Goal: Information Seeking & Learning: Learn about a topic

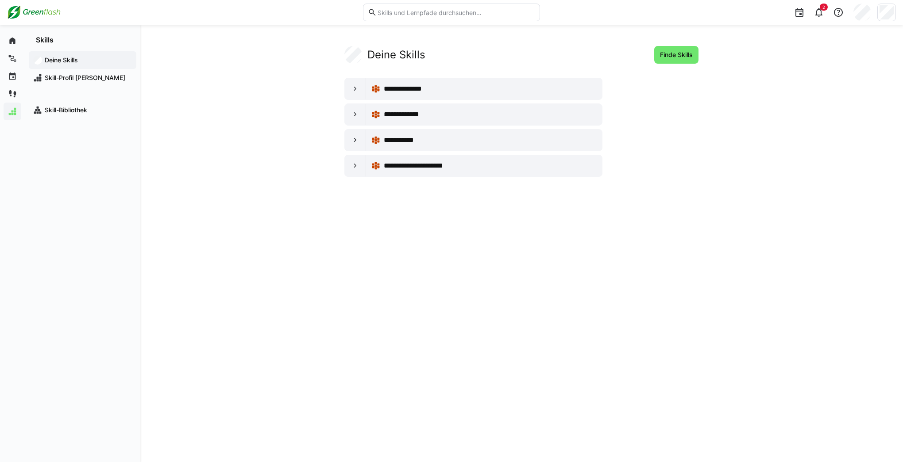
click at [40, 12] on img at bounding box center [34, 12] width 54 height 14
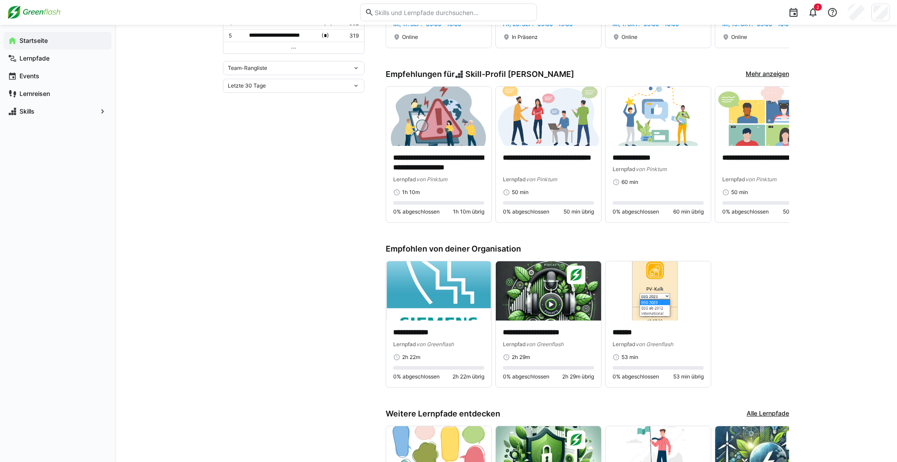
scroll to position [425, 0]
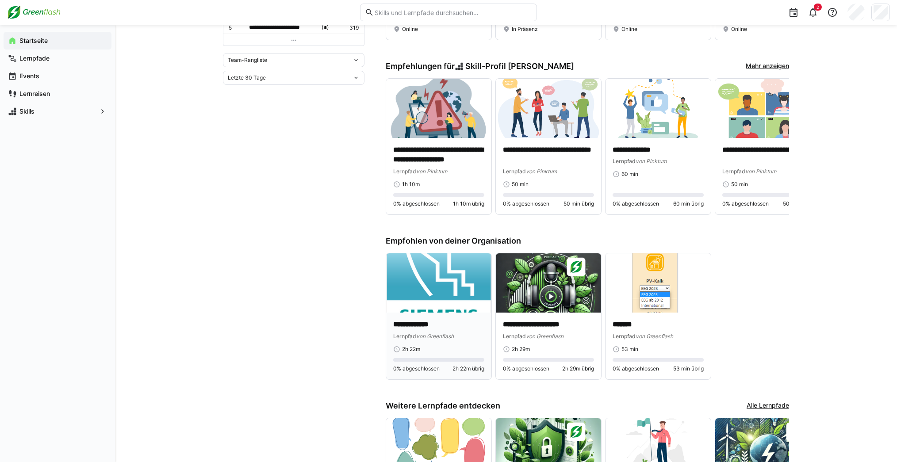
click at [456, 294] on img at bounding box center [438, 283] width 105 height 59
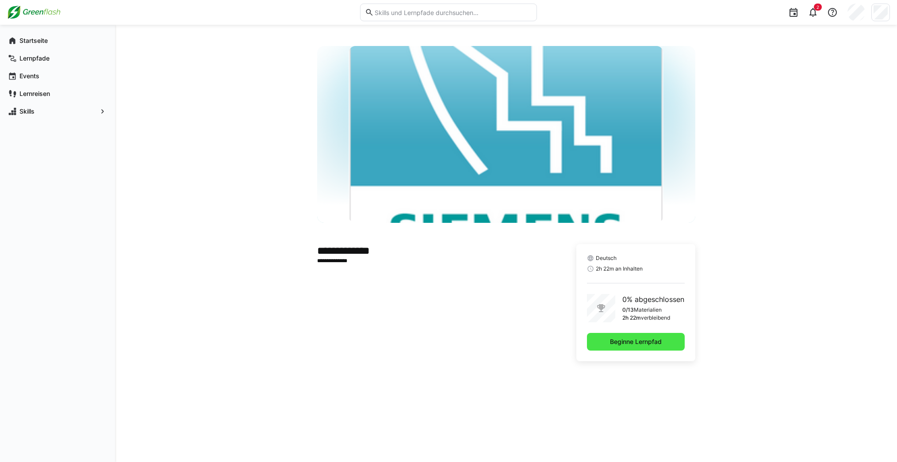
click at [607, 344] on span "Beginne Lernpfad" at bounding box center [636, 342] width 98 height 18
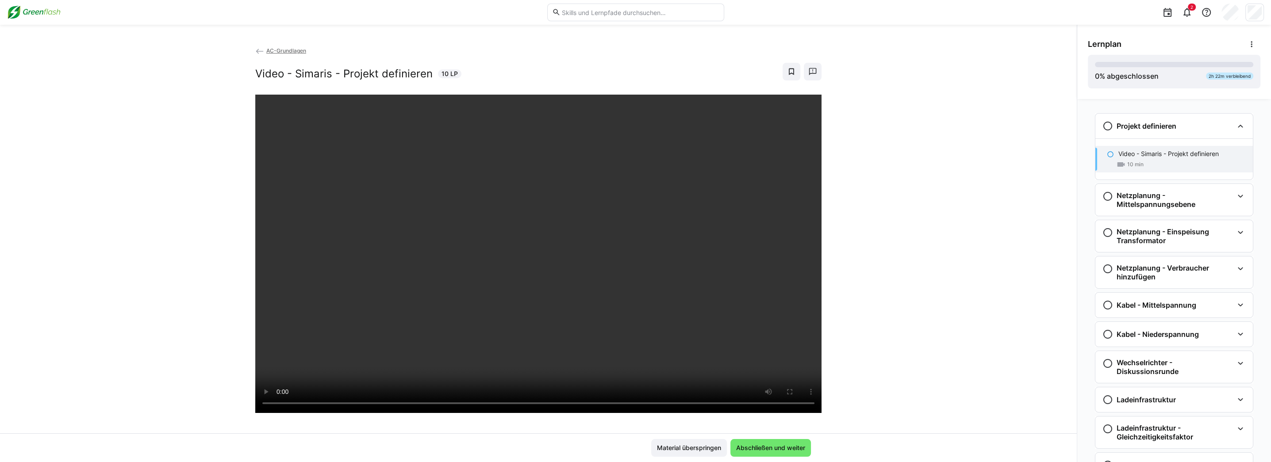
click at [120, 296] on div "AC-Grundlagen Video - [PERSON_NAME] - Projekt definieren 10 LP" at bounding box center [538, 240] width 1077 height 388
